Goal: Task Accomplishment & Management: Manage account settings

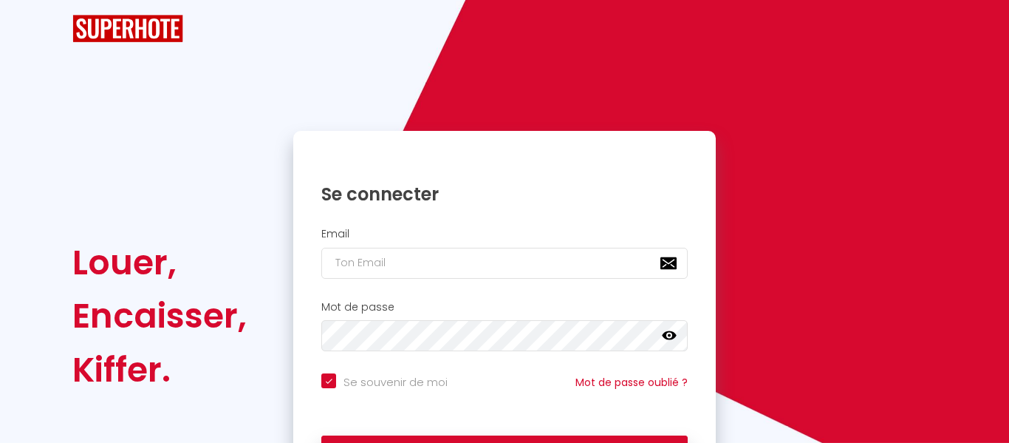
checkbox input "true"
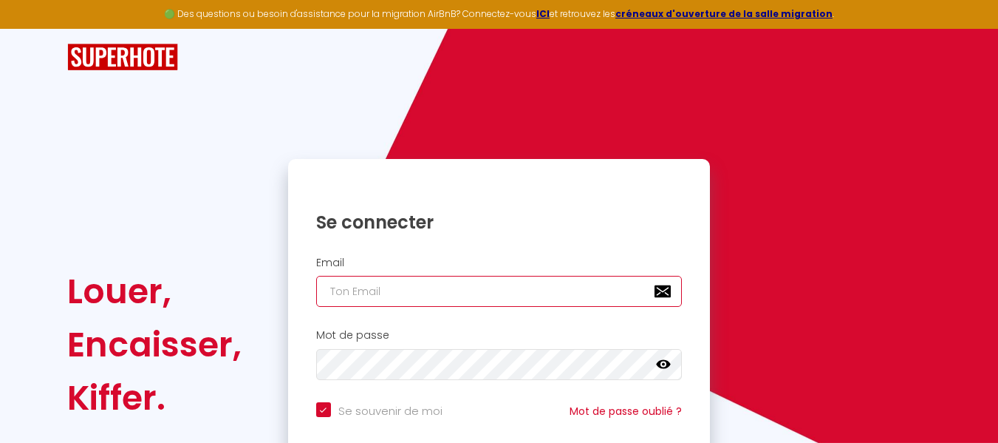
click at [409, 283] on input "email" at bounding box center [499, 291] width 366 height 31
type input "con"
checkbox input "true"
type input "cont"
checkbox input "true"
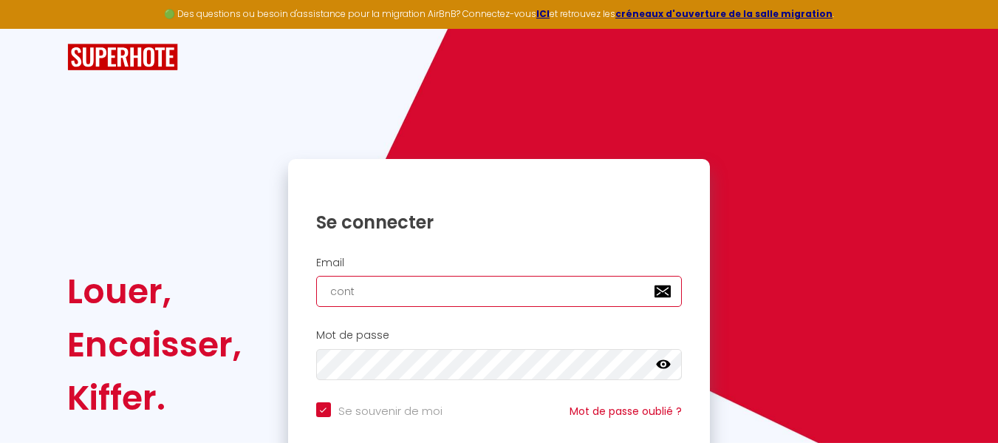
type input "conta"
checkbox input "true"
type input "contac"
checkbox input "true"
type input "contact"
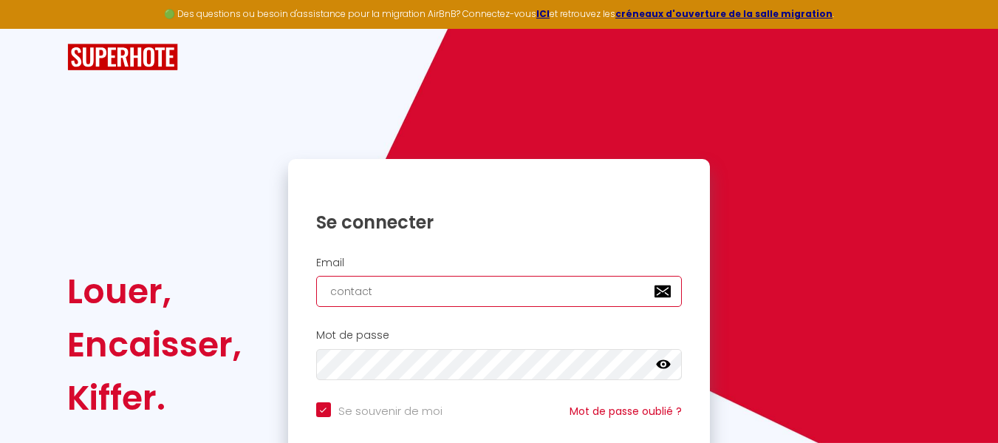
checkbox input "true"
type input "contact."
checkbox input "true"
type input "contact.i"
checkbox input "true"
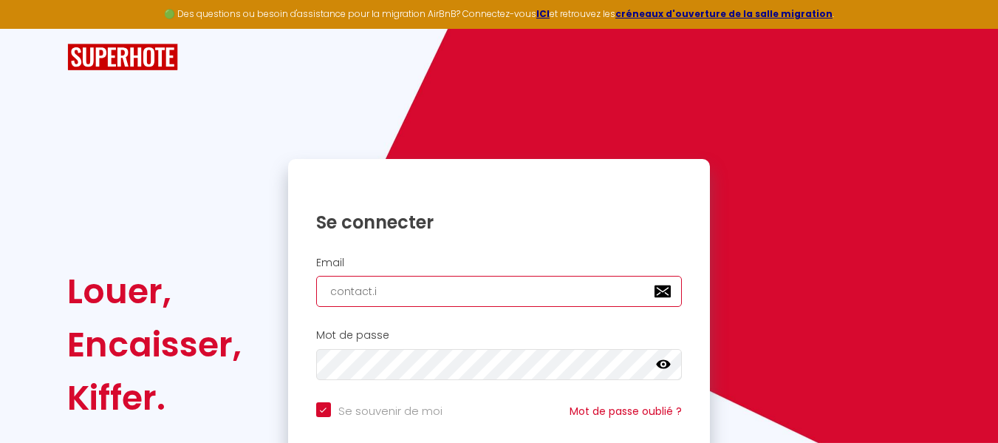
type input "contact.iz"
checkbox input "true"
type input "contact.izi"
checkbox input "true"
type input "contact.izil"
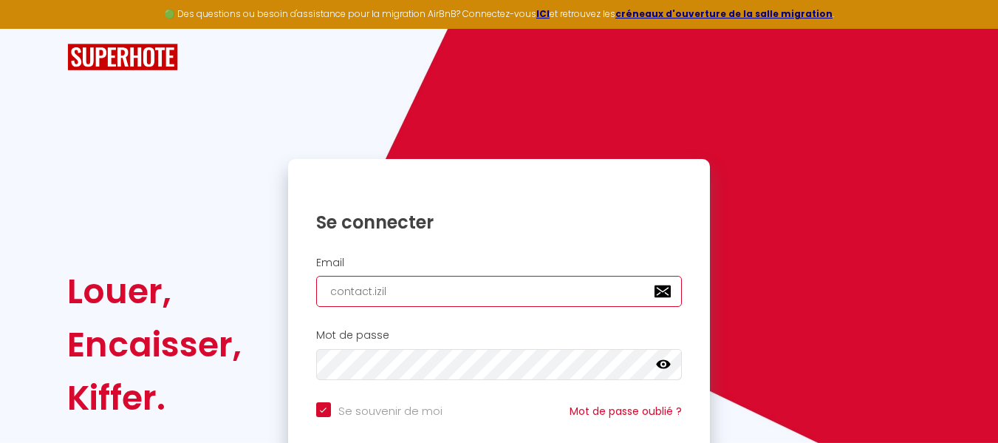
checkbox input "true"
type input "contact.izilo"
checkbox input "true"
type input "contact.izilok"
checkbox input "true"
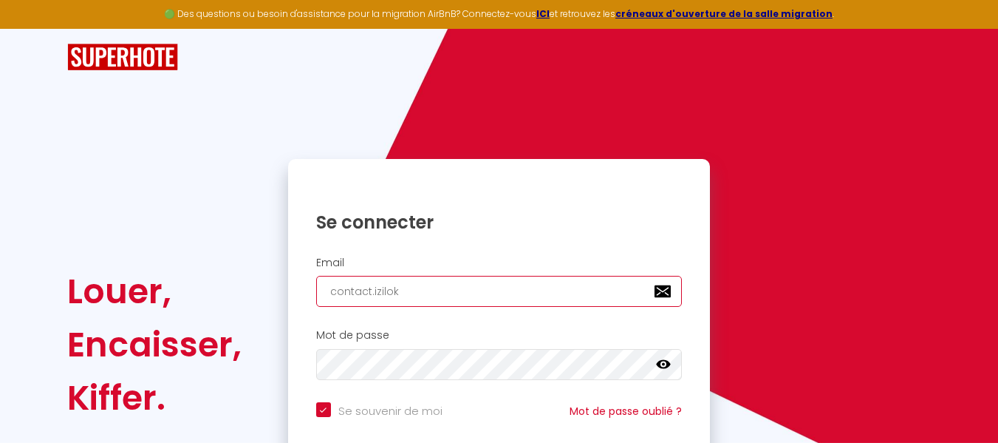
type input "contact.izilok@"
checkbox input "true"
type input "contact.izilok@g"
checkbox input "true"
type input "contact.izilok@gm"
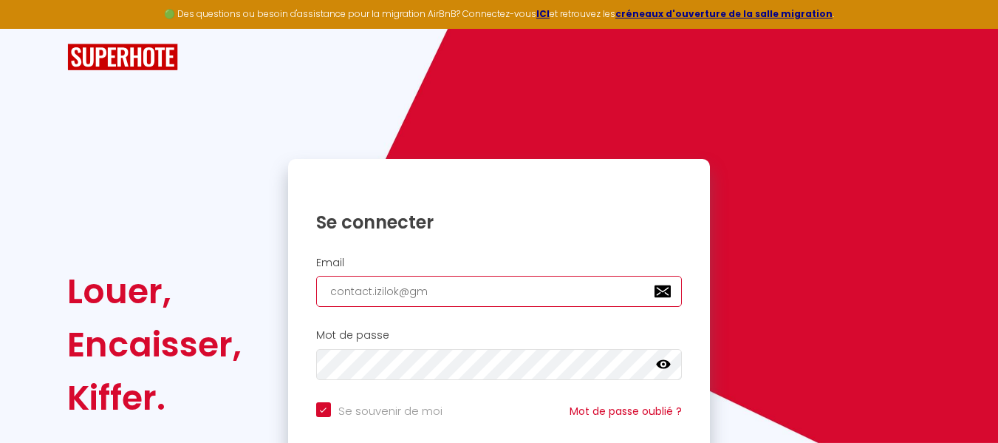
checkbox input "true"
type input "contact.izilok@gma"
checkbox input "true"
type input "contact.izilok@gmai"
checkbox input "true"
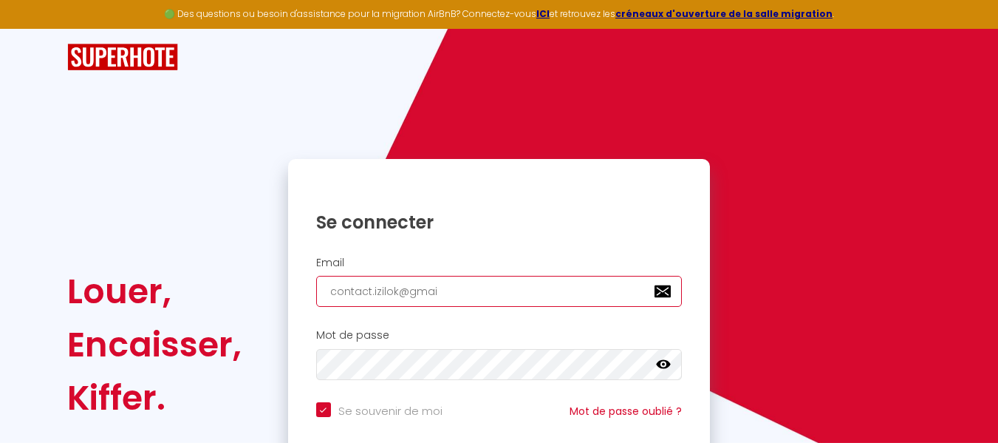
type input "[EMAIL_ADDRESS]"
checkbox input "true"
type input "[EMAIL_ADDRESS]."
checkbox input "true"
type input "contact.izilok@gmail.c"
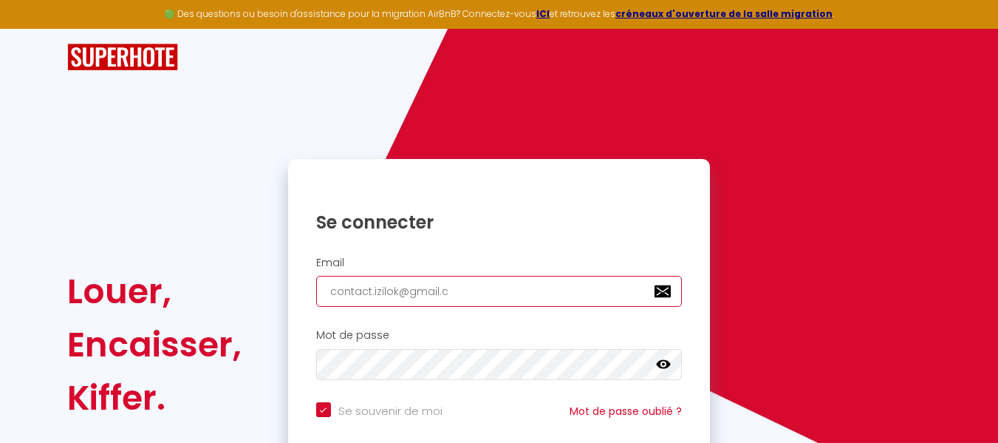
checkbox input "true"
type input "[EMAIL_ADDRESS][DOMAIN_NAME]"
checkbox input "true"
type input "[EMAIL_ADDRESS][DOMAIN_NAME]"
checkbox input "true"
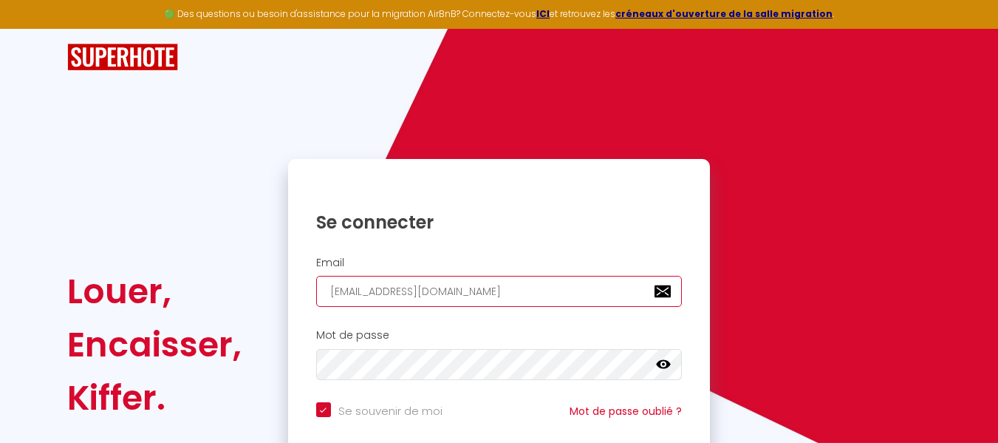
type input "[EMAIL_ADDRESS][DOMAIN_NAME]"
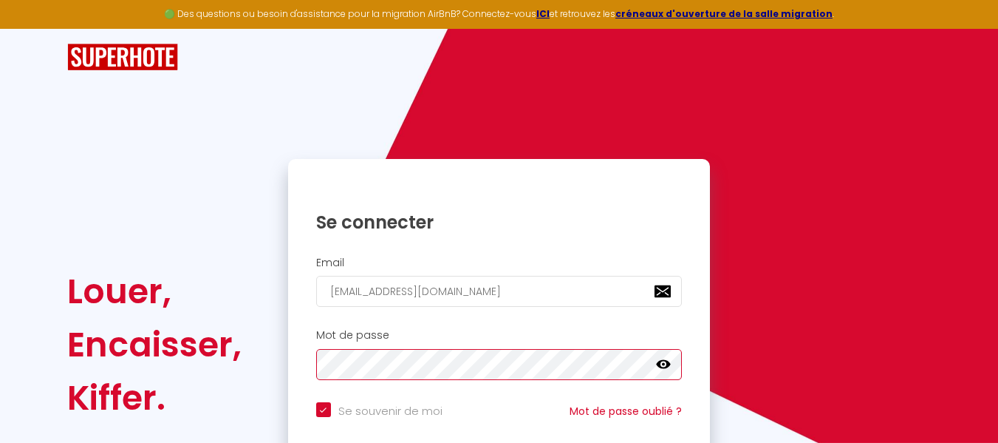
checkbox input "true"
